Goal: Check status: Check status

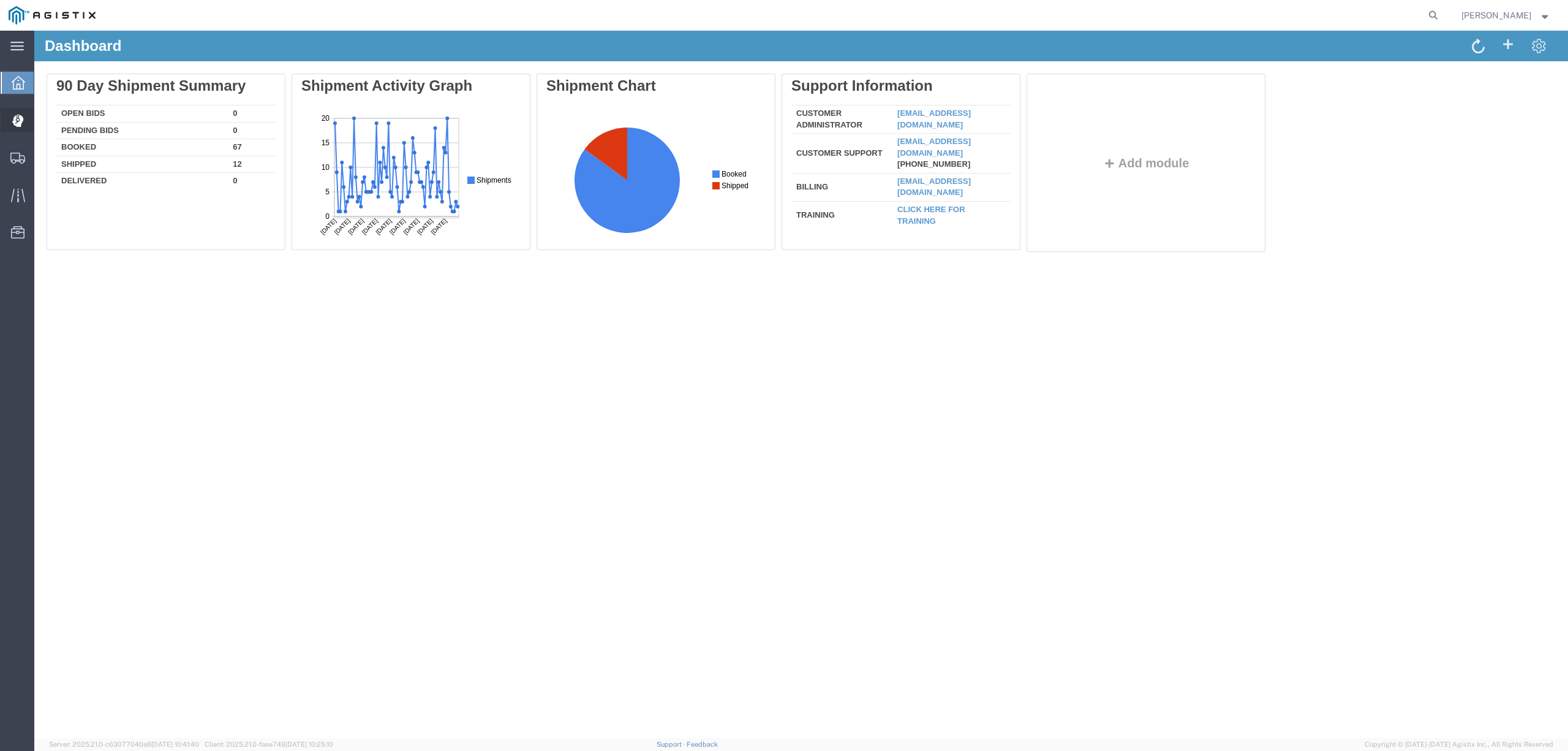
click at [22, 114] on icon at bounding box center [18, 121] width 11 height 13
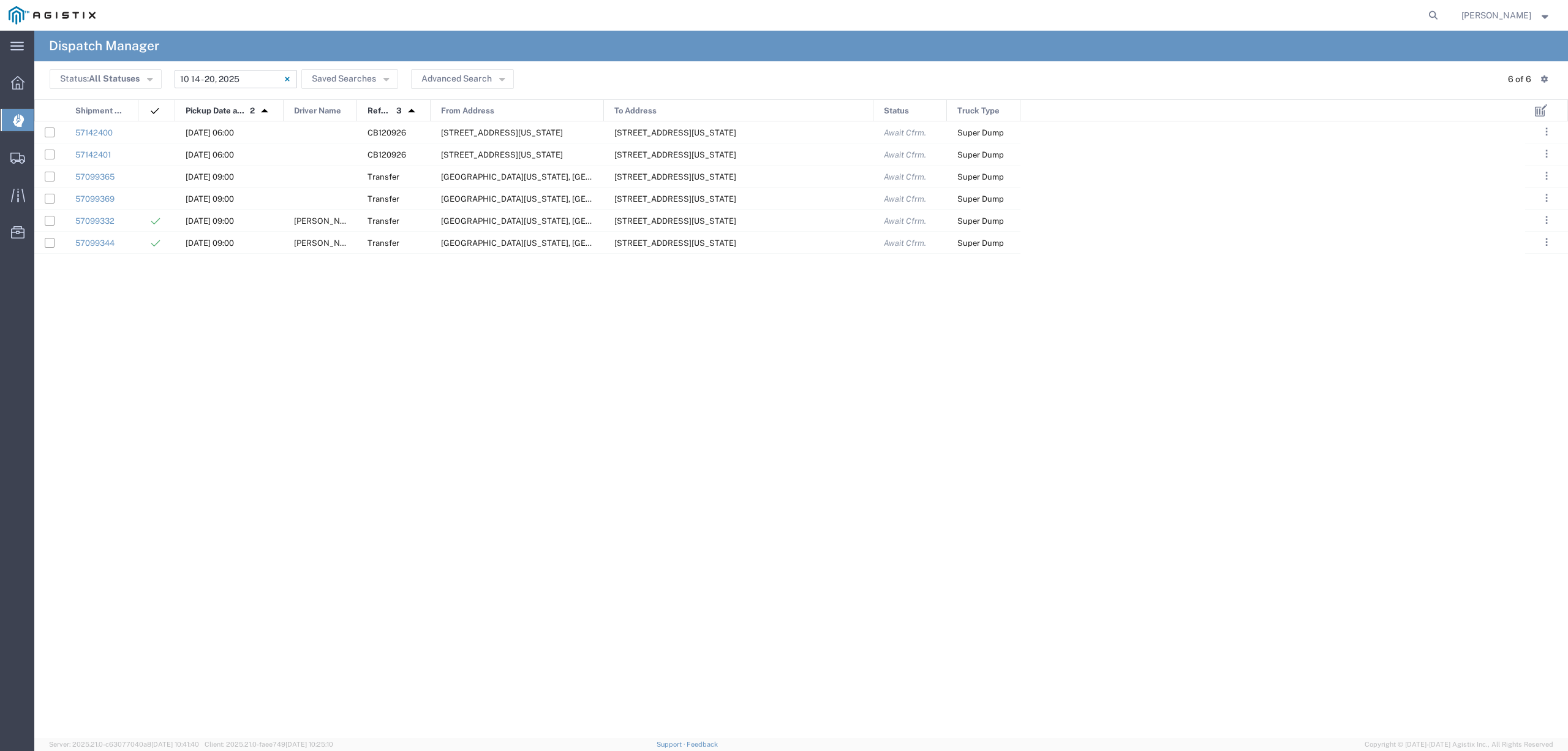
click at [222, 78] on input "10/14/2025 - 10/20/2025" at bounding box center [235, 79] width 123 height 19
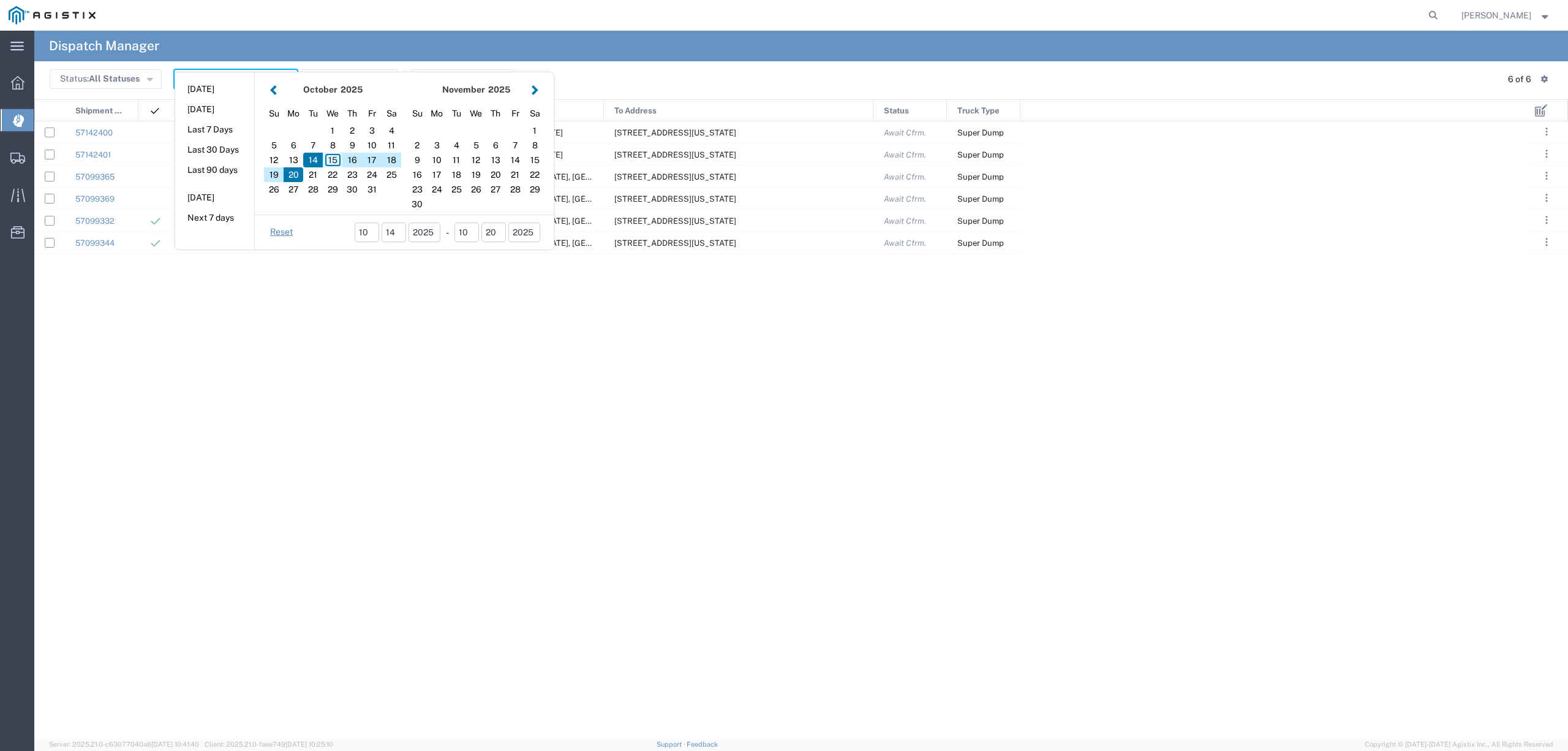
click at [337, 156] on div "15" at bounding box center [332, 160] width 19 height 14
type input "10/15/2025"
type input "10/15/2025 - 10/15/2025"
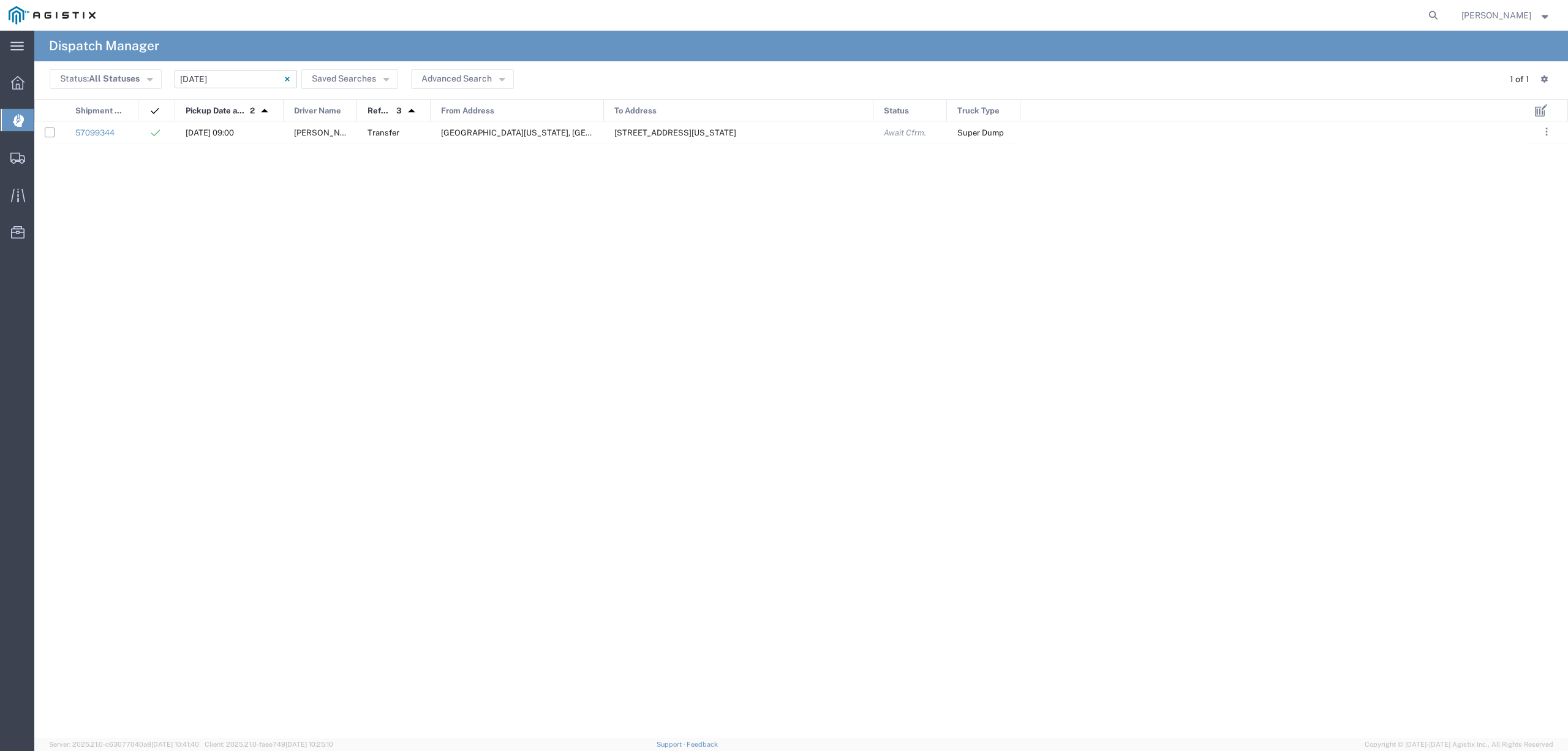
click at [221, 81] on input "10/15/2025 - 10/15/2025" at bounding box center [235, 79] width 123 height 19
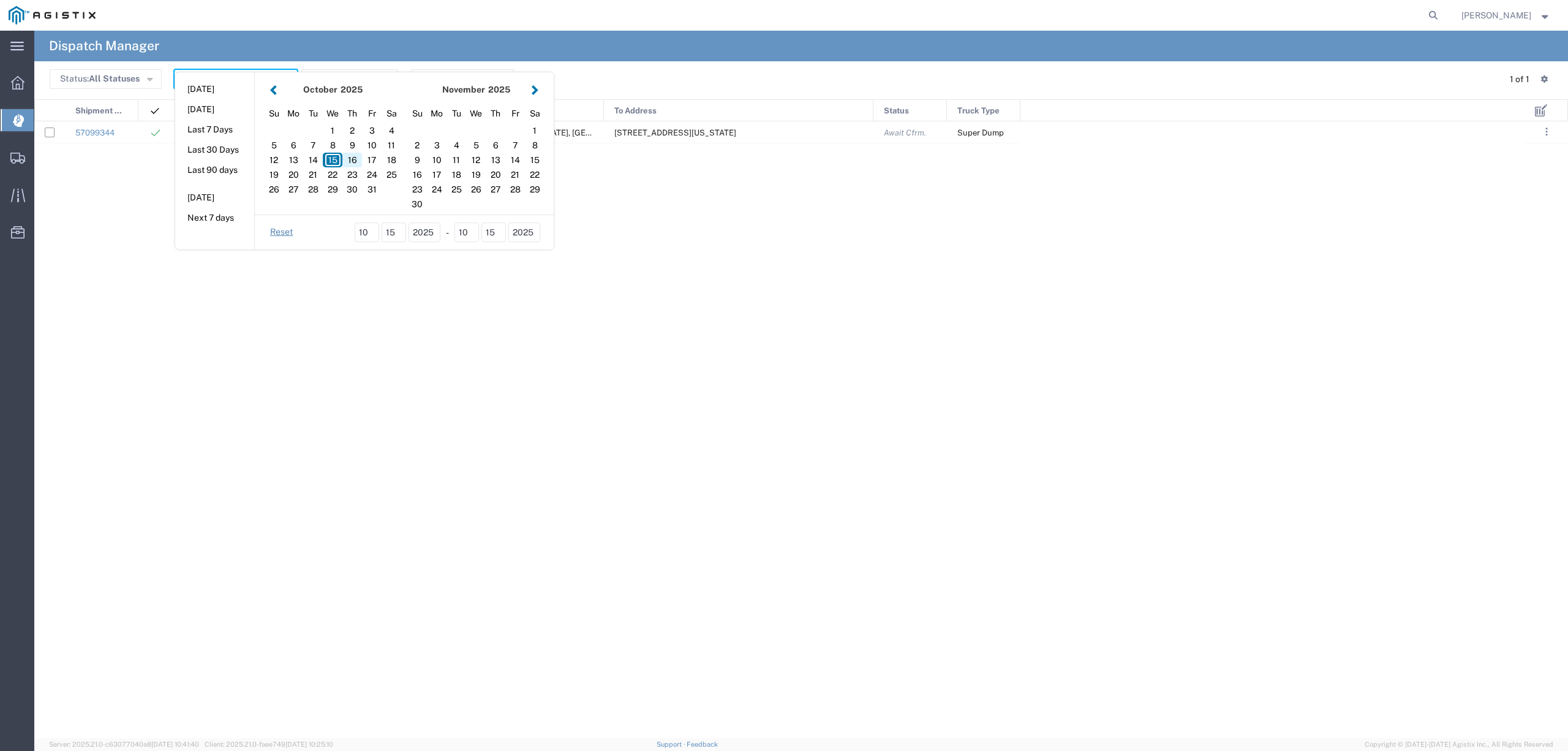
click at [353, 162] on div "16" at bounding box center [352, 160] width 19 height 14
type input "10/16/2025"
type input "10/16/2025 - 10/16/2025"
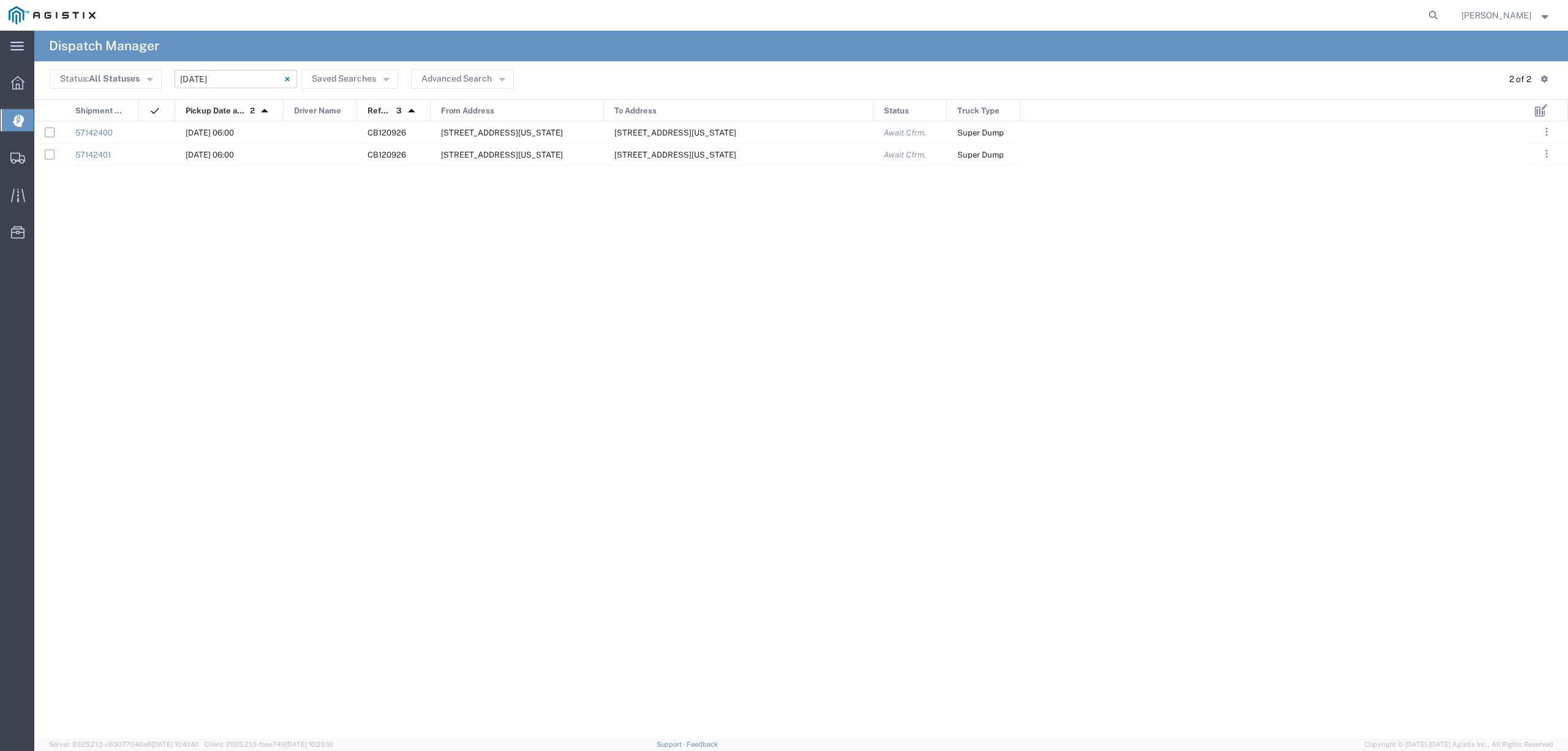
click at [208, 73] on input "10/16/2025 - 10/16/2025" at bounding box center [235, 79] width 123 height 19
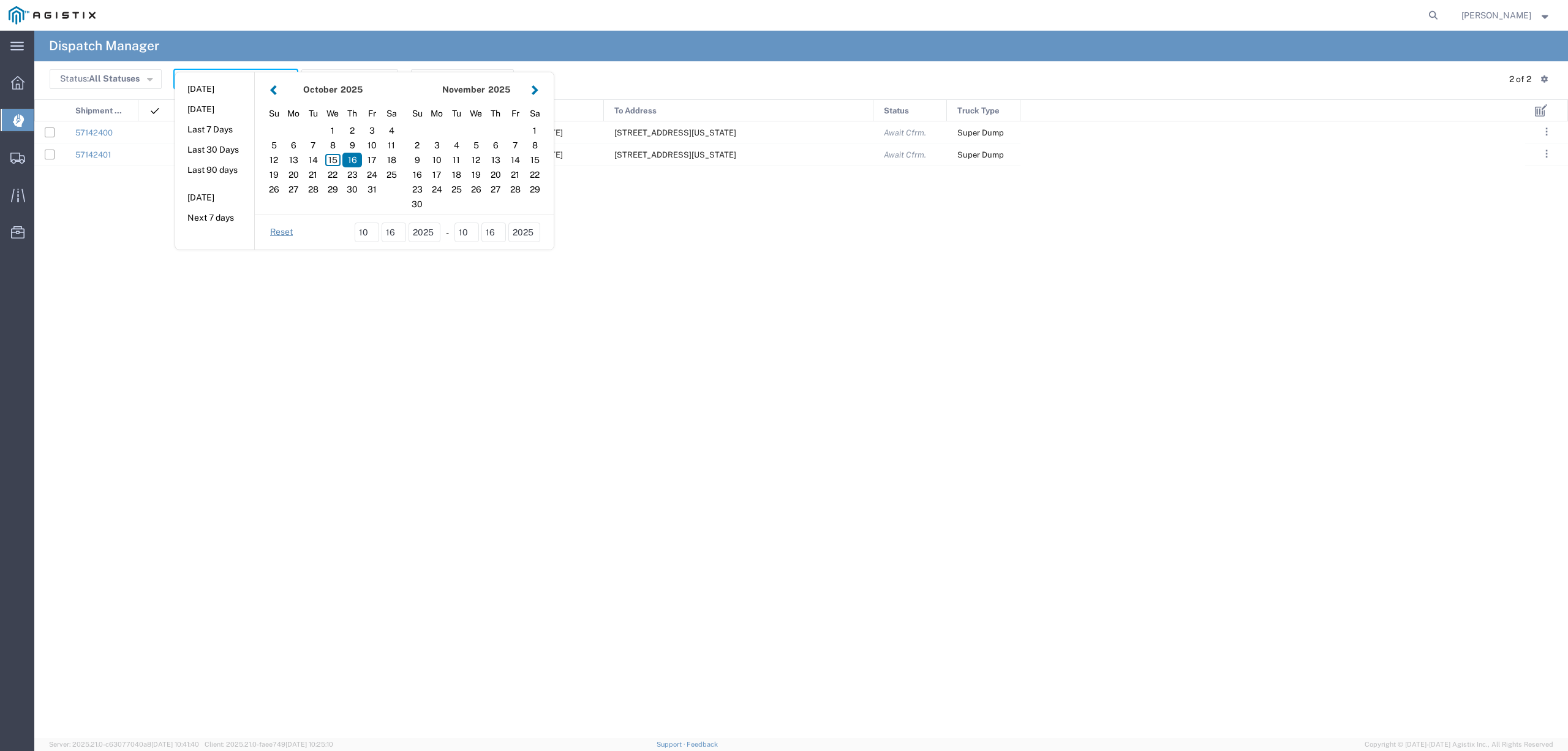
click at [454, 421] on div "57142400 10/16/2025, 06:00 CB120926 4711 Hammonton Rd, Marysville, California, …" at bounding box center [780, 430] width 1491 height 617
